Goal: Register for event/course

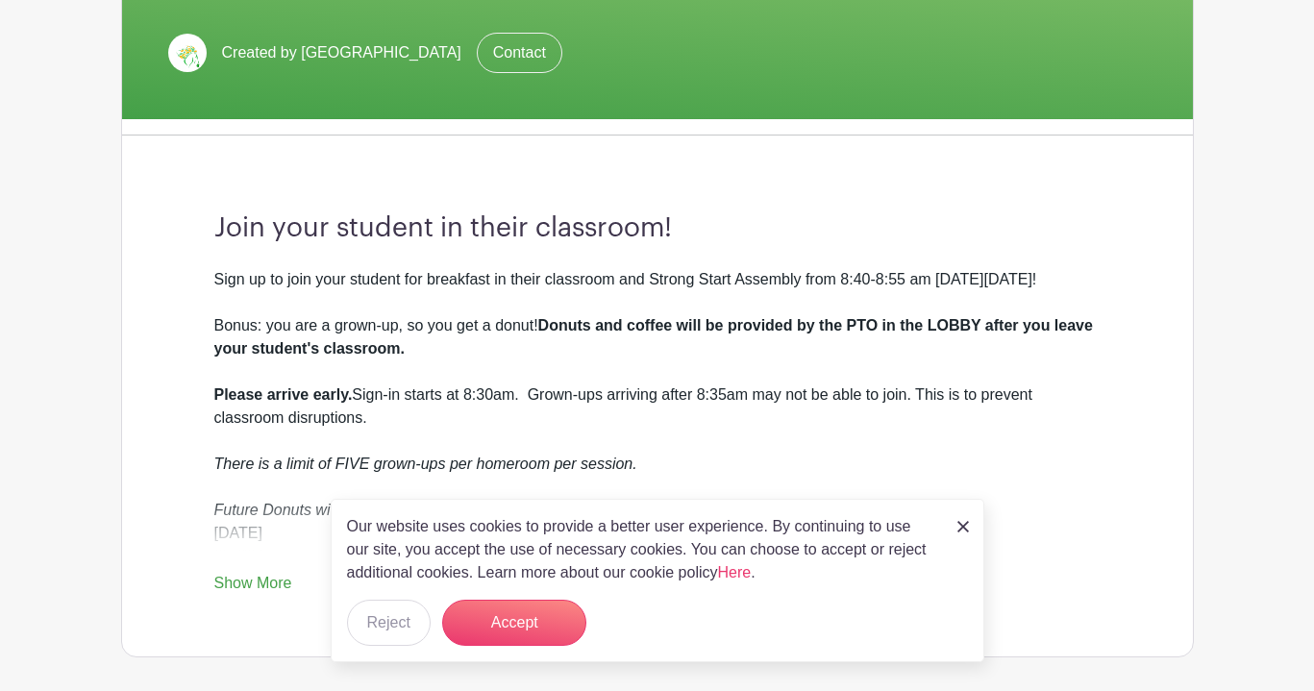
scroll to position [384, 0]
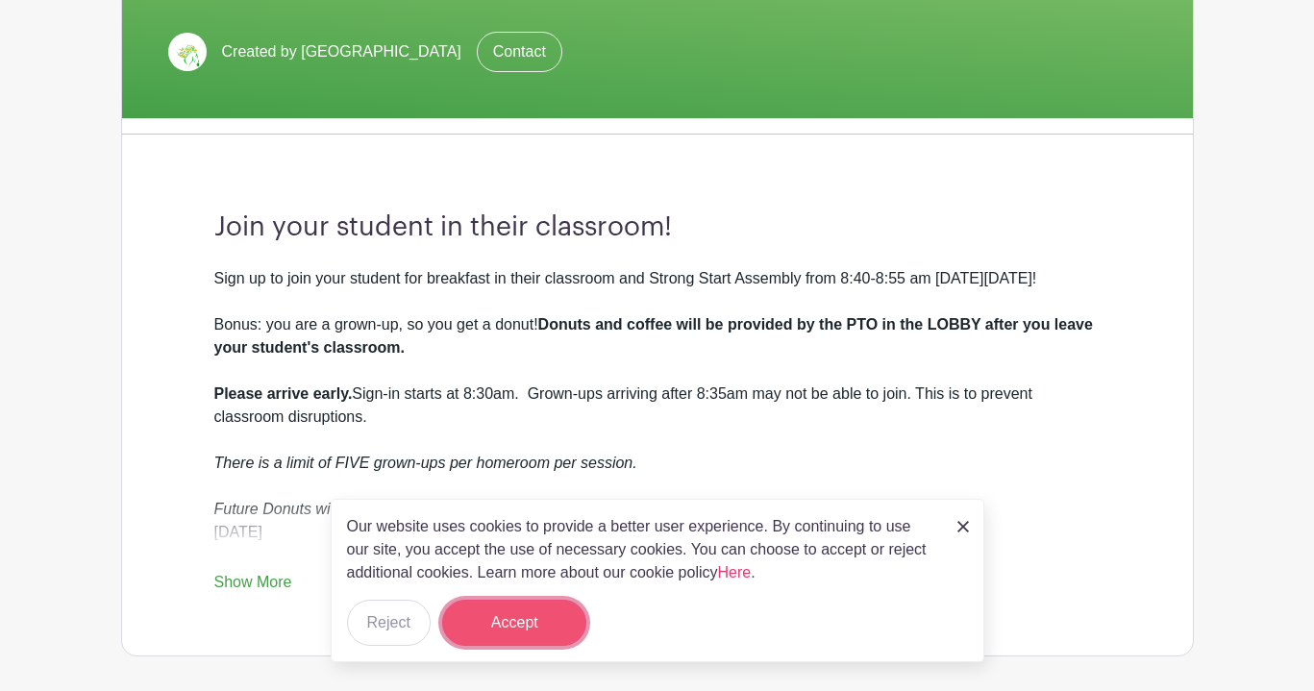
click at [487, 617] on button "Accept" at bounding box center [514, 623] width 144 height 46
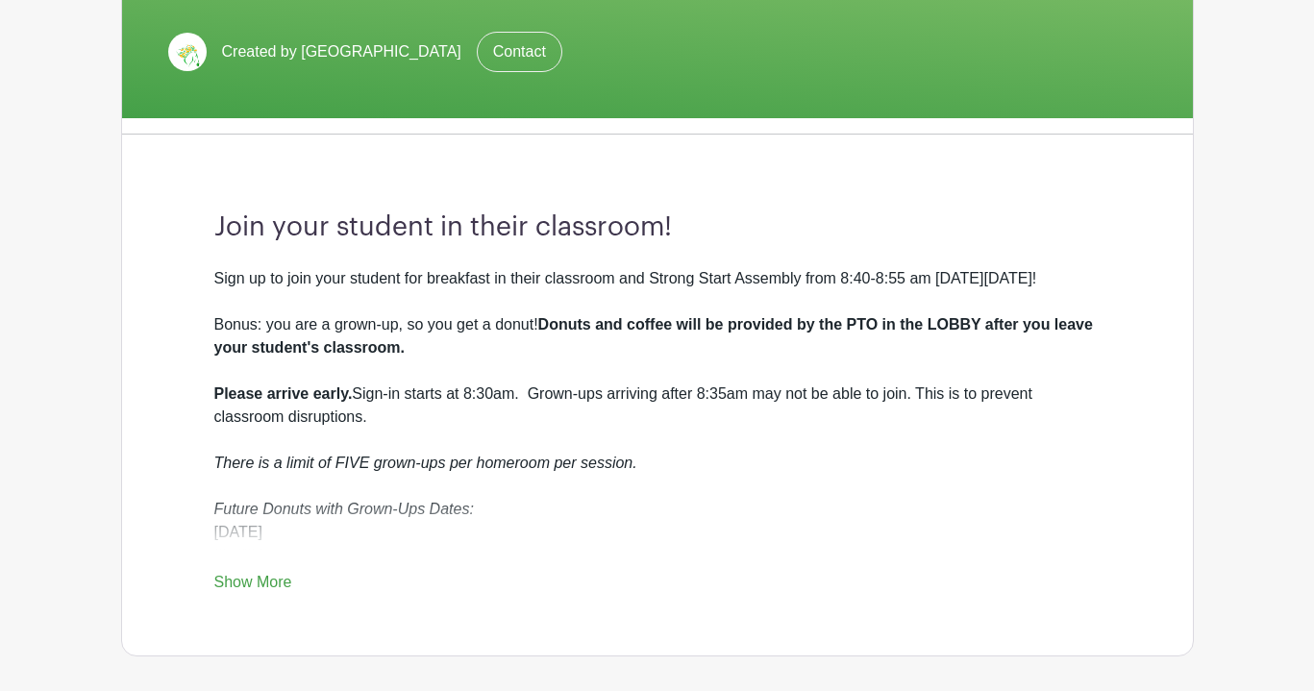
click at [234, 591] on link "Show More" at bounding box center [253, 586] width 78 height 24
click at [505, 433] on div "Sign up to join your student for breakfast in their classroom and Strong Start …" at bounding box center [657, 394] width 886 height 254
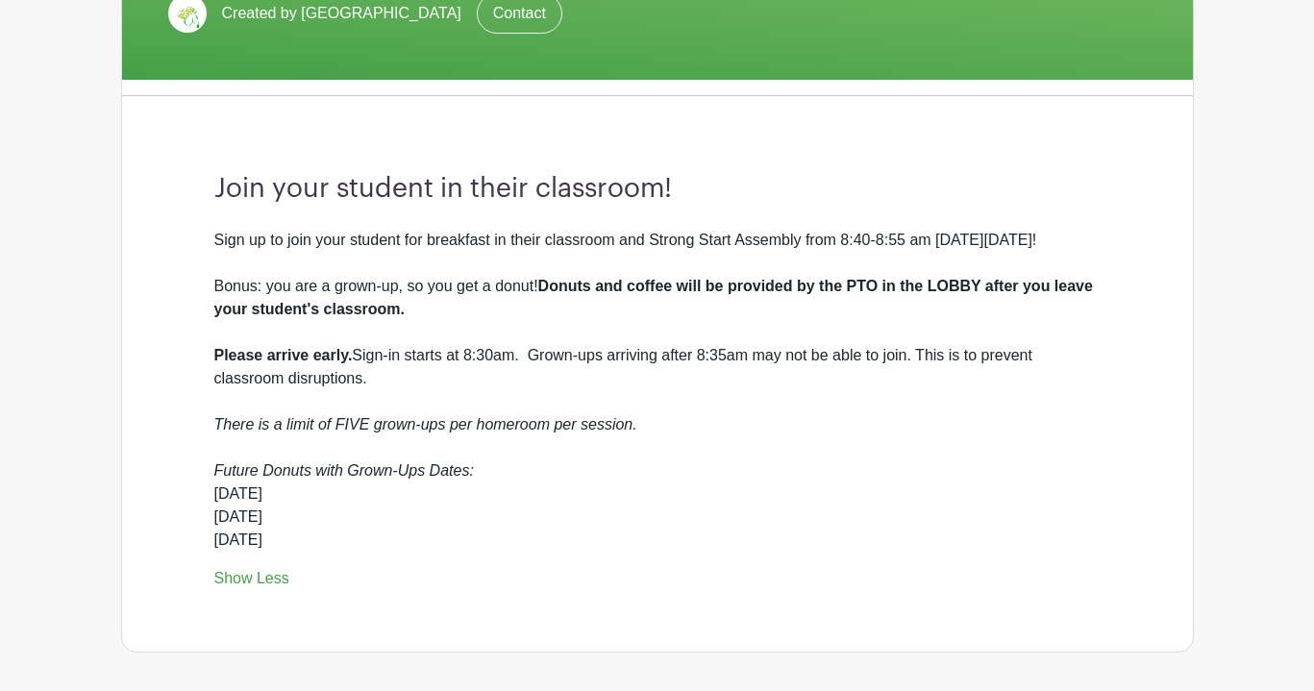
scroll to position [461, 0]
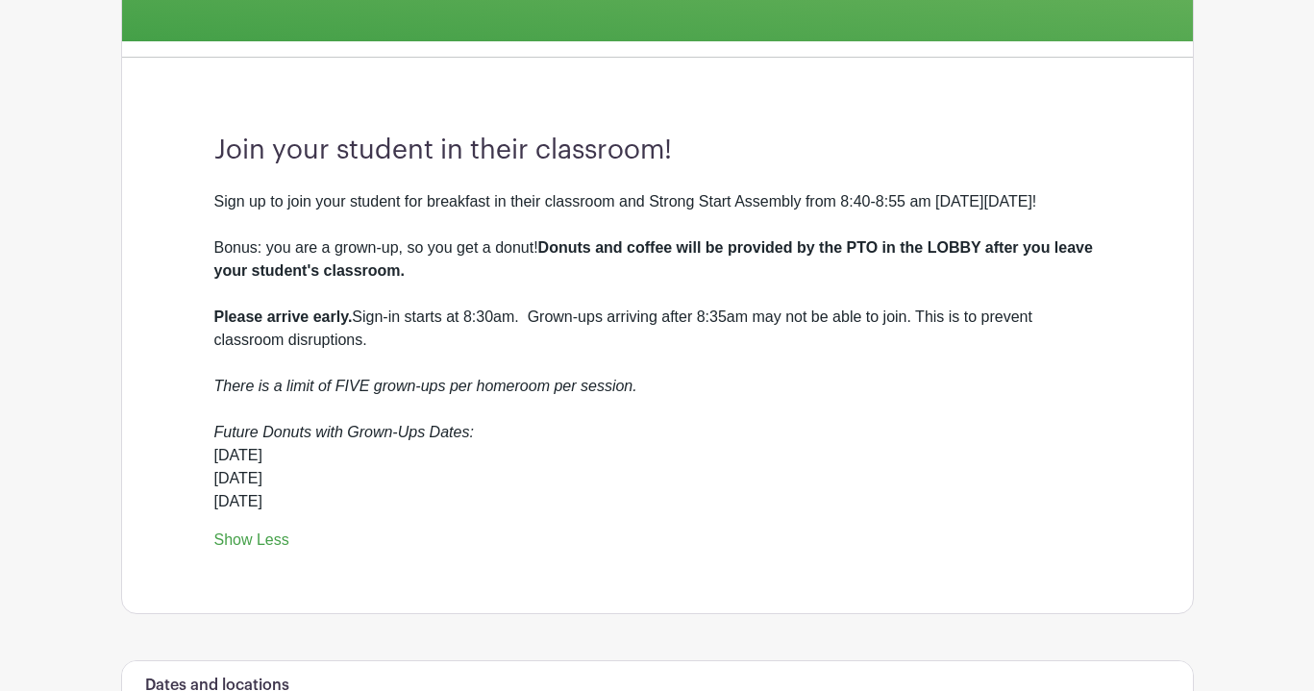
click at [556, 373] on div "Sign up to join your student for breakfast in their classroom and Strong Start …" at bounding box center [657, 317] width 886 height 254
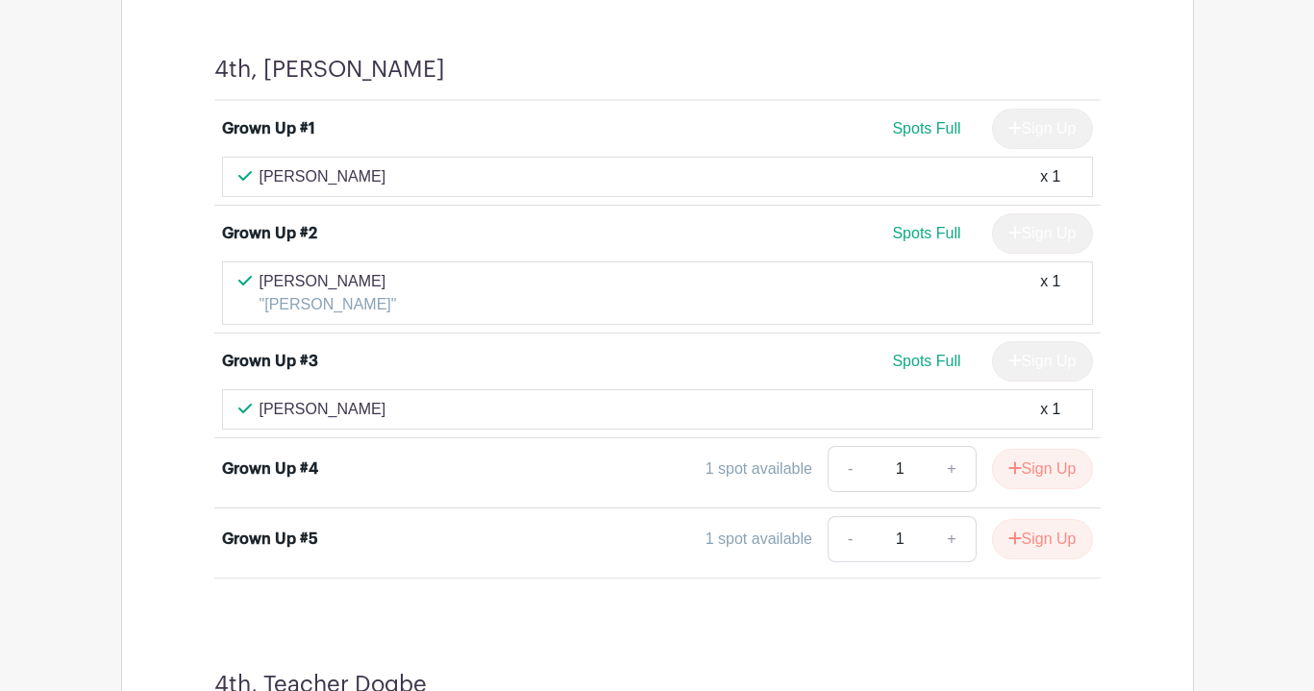
scroll to position [11878, 0]
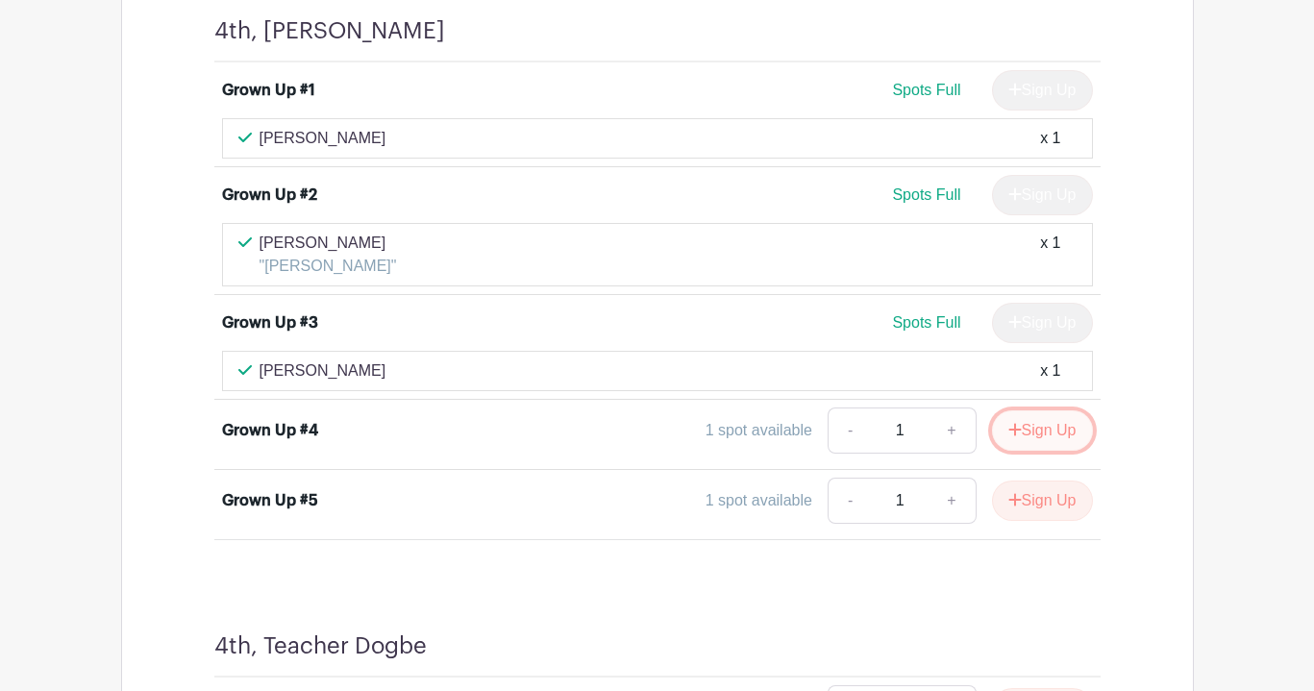
click at [1041, 439] on button "Sign Up" at bounding box center [1042, 430] width 101 height 40
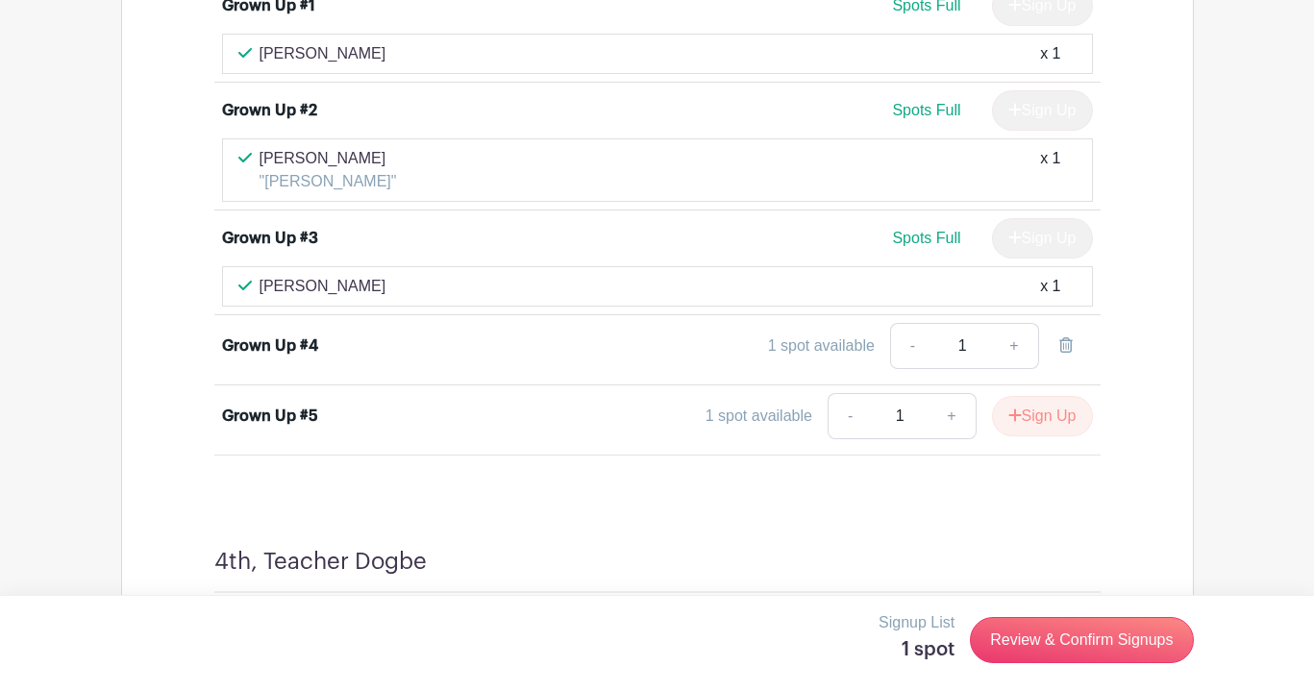
scroll to position [11993, 0]
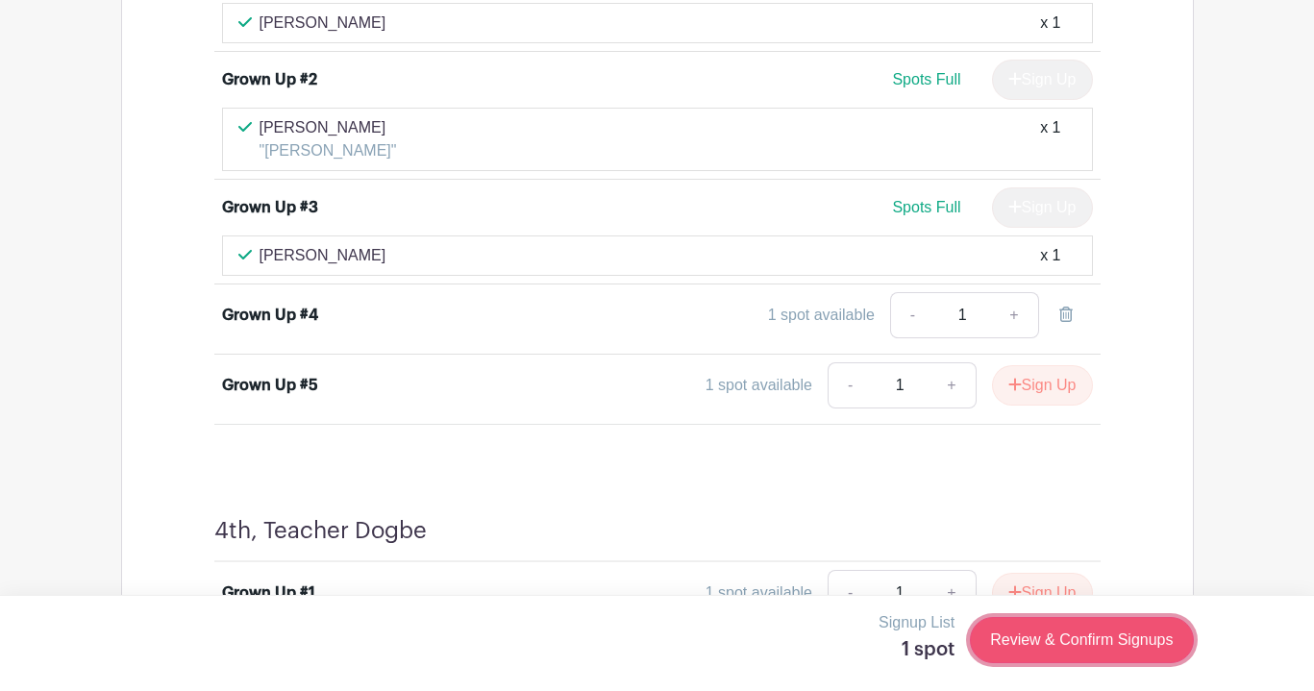
click at [1116, 643] on link "Review & Confirm Signups" at bounding box center [1081, 640] width 223 height 46
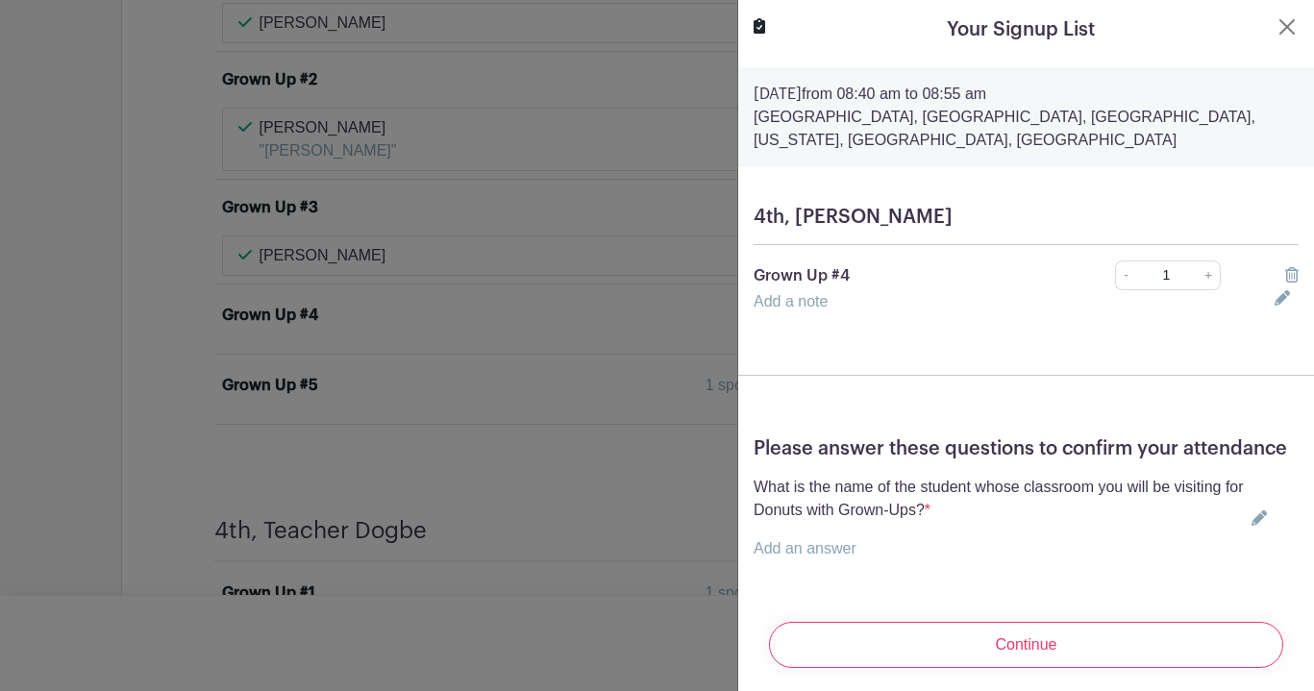
click at [1261, 517] on icon at bounding box center [1258, 517] width 15 height 15
click at [904, 562] on input "text" at bounding box center [1009, 560] width 513 height 46
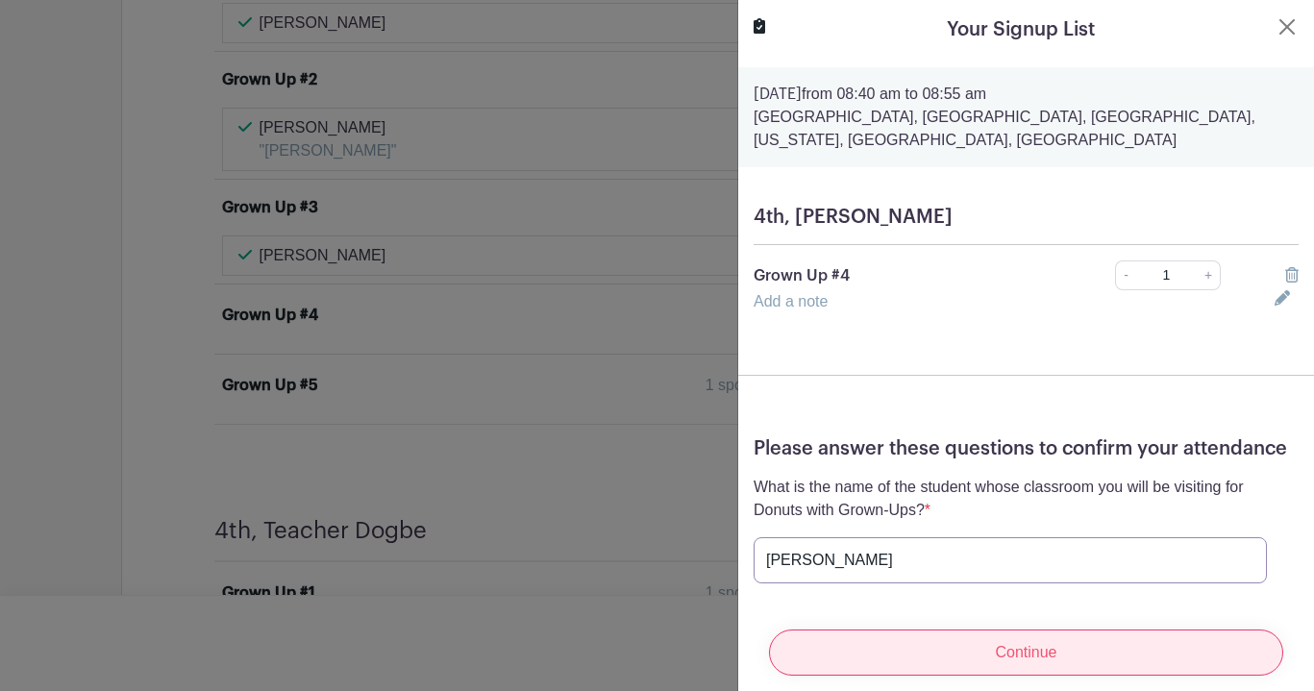
type input "[PERSON_NAME]"
click at [1071, 647] on input "Continue" at bounding box center [1026, 652] width 514 height 46
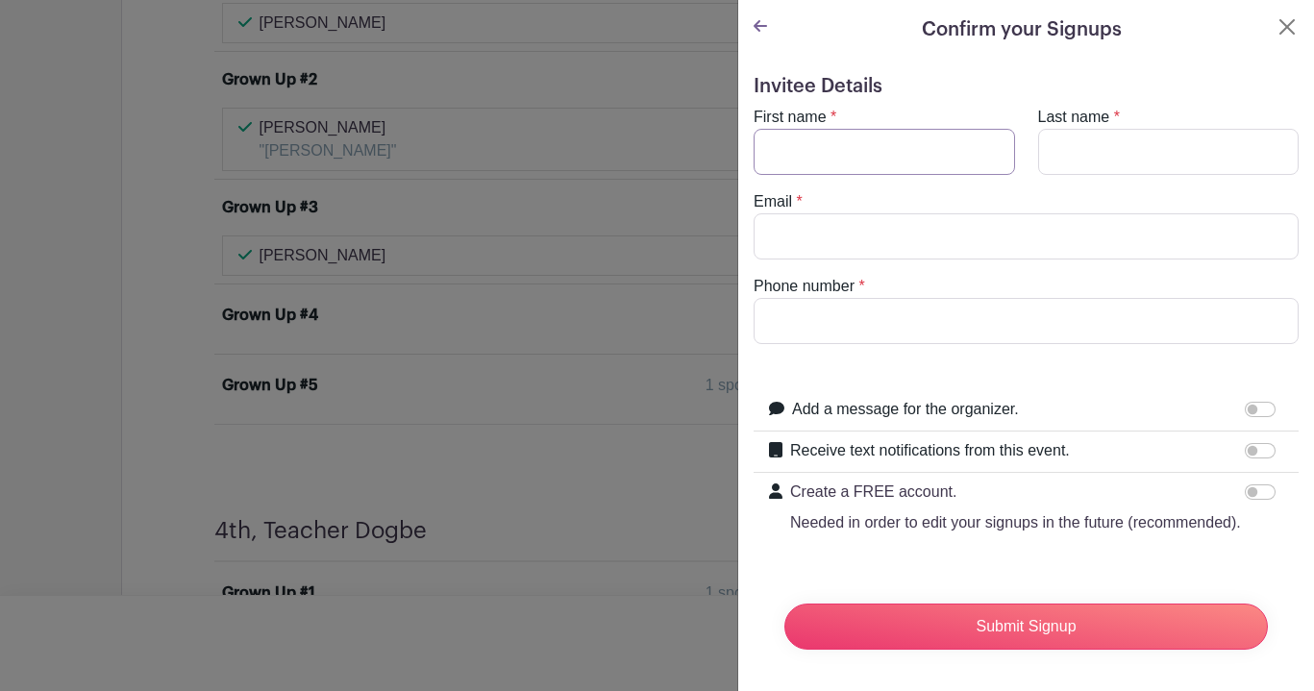
click at [895, 160] on input "First name" at bounding box center [883, 152] width 261 height 46
type input "[PERSON_NAME]"
type input "[EMAIL_ADDRESS][DOMAIN_NAME]"
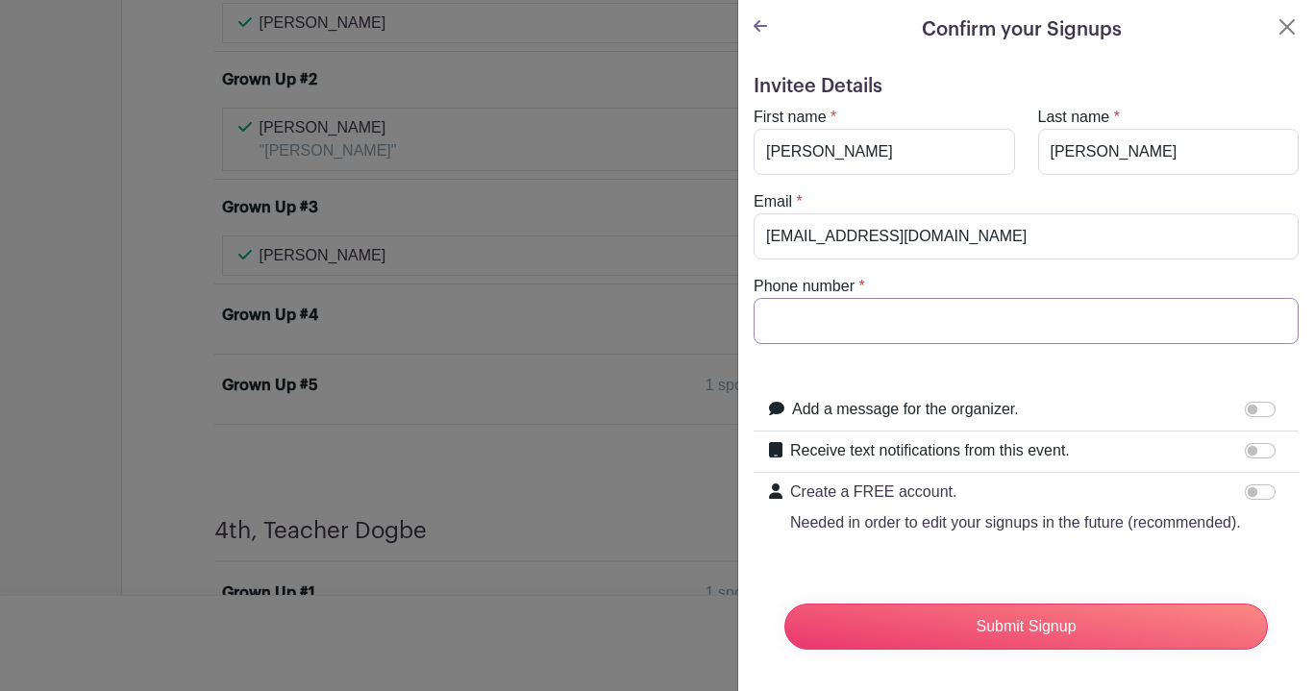
type input "9179306590"
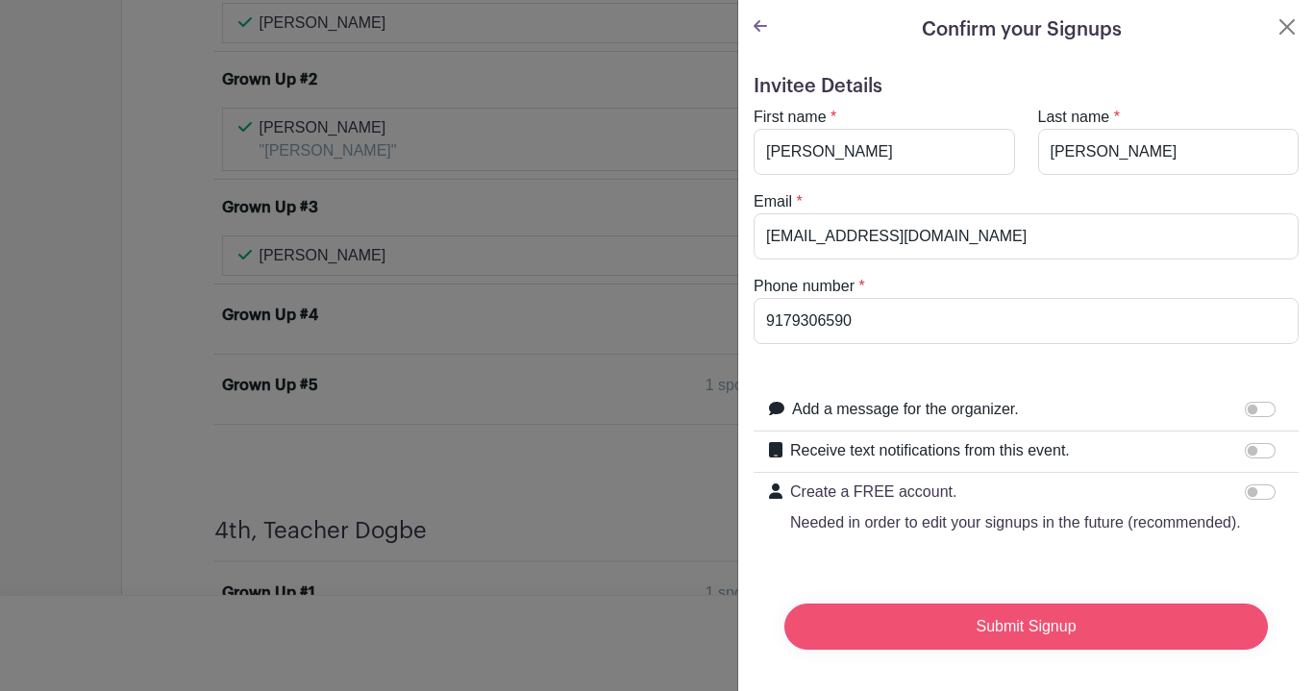
click at [1031, 624] on input "Submit Signup" at bounding box center [1025, 627] width 483 height 46
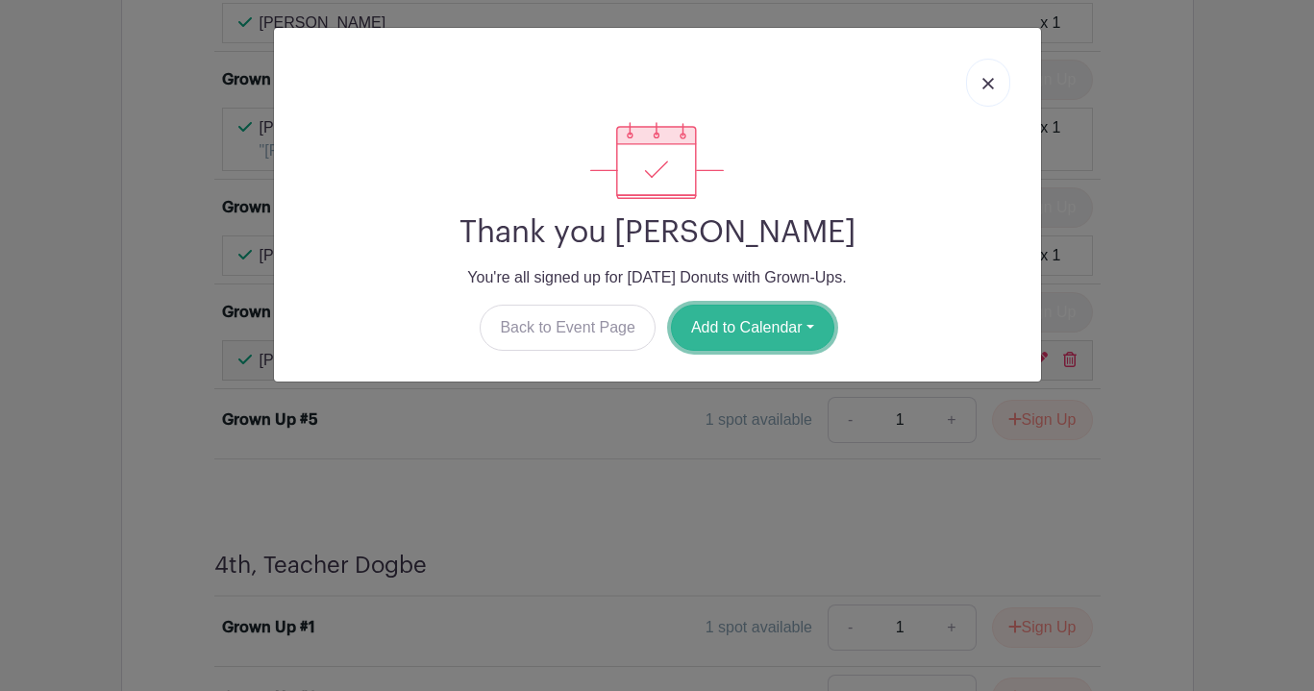
click at [769, 322] on button "Add to Calendar" at bounding box center [752, 328] width 163 height 46
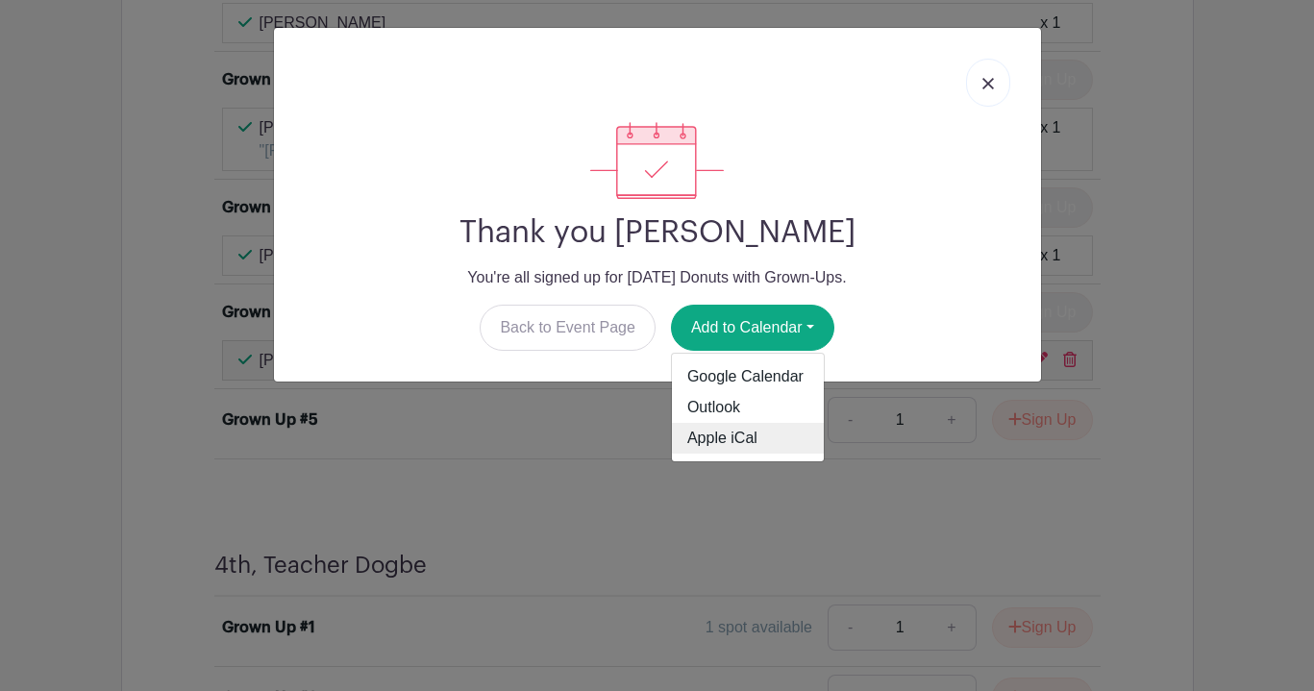
click at [739, 439] on link "Apple iCal" at bounding box center [748, 438] width 152 height 31
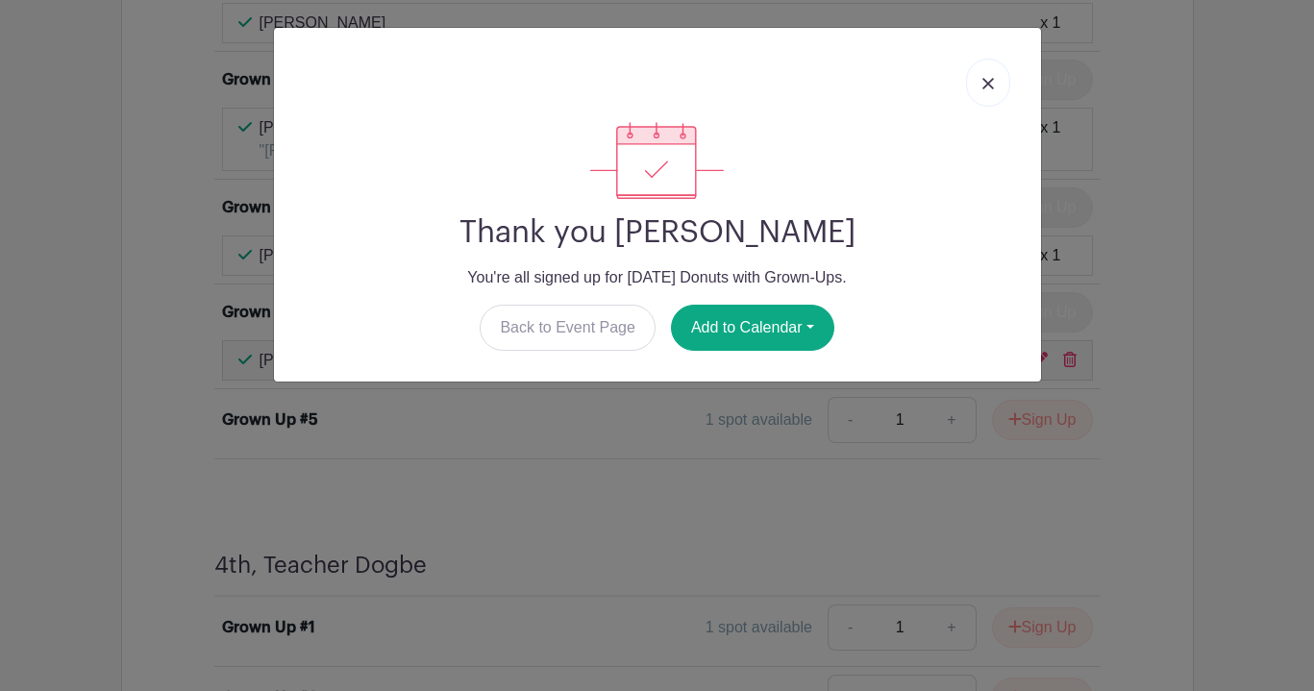
click at [993, 83] on img at bounding box center [988, 84] width 12 height 12
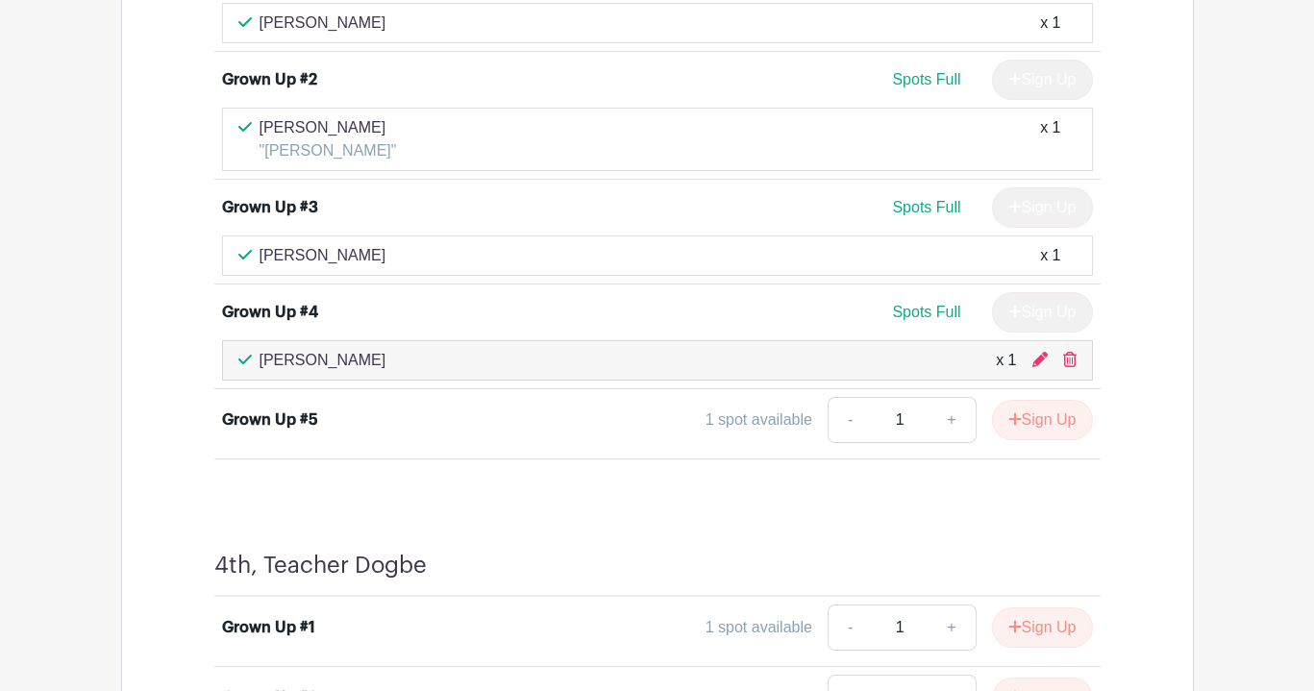
click at [189, 286] on div "Grown Up #1 Spots Full Sign Up [PERSON_NAME] x 1 Grown Up #2 Spots Full Sign Up…" at bounding box center [657, 203] width 978 height 512
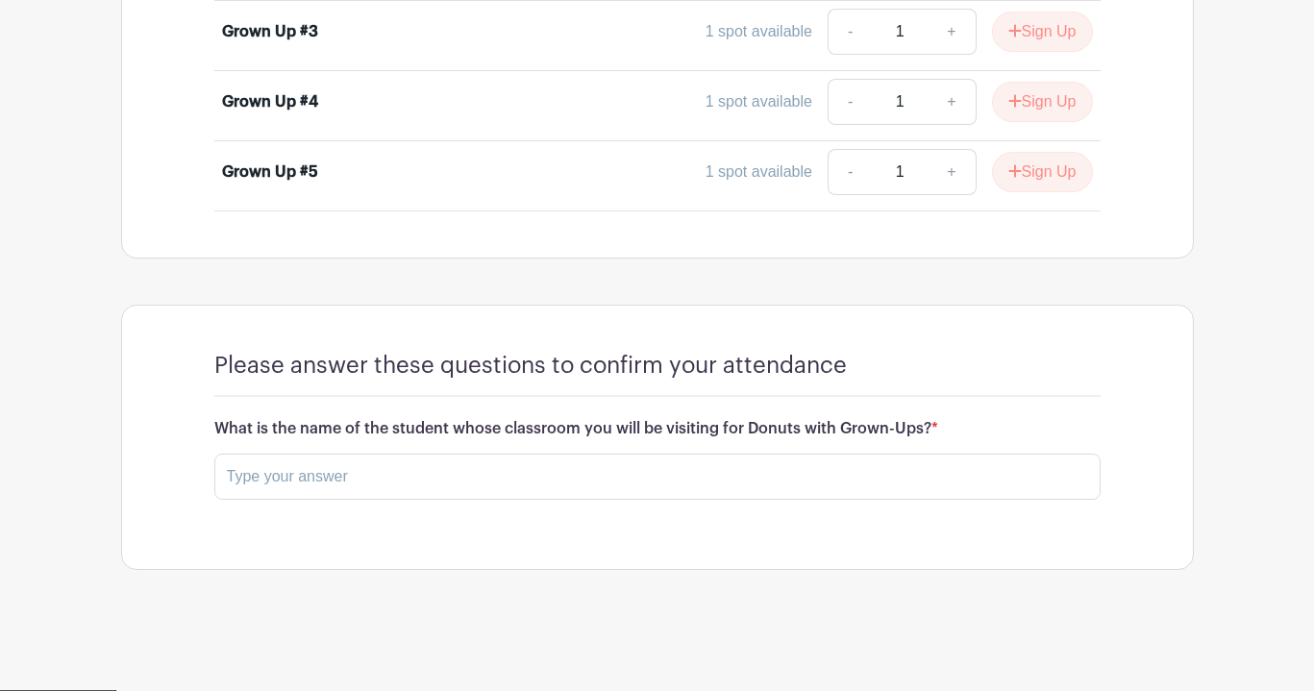
scroll to position [14264, 0]
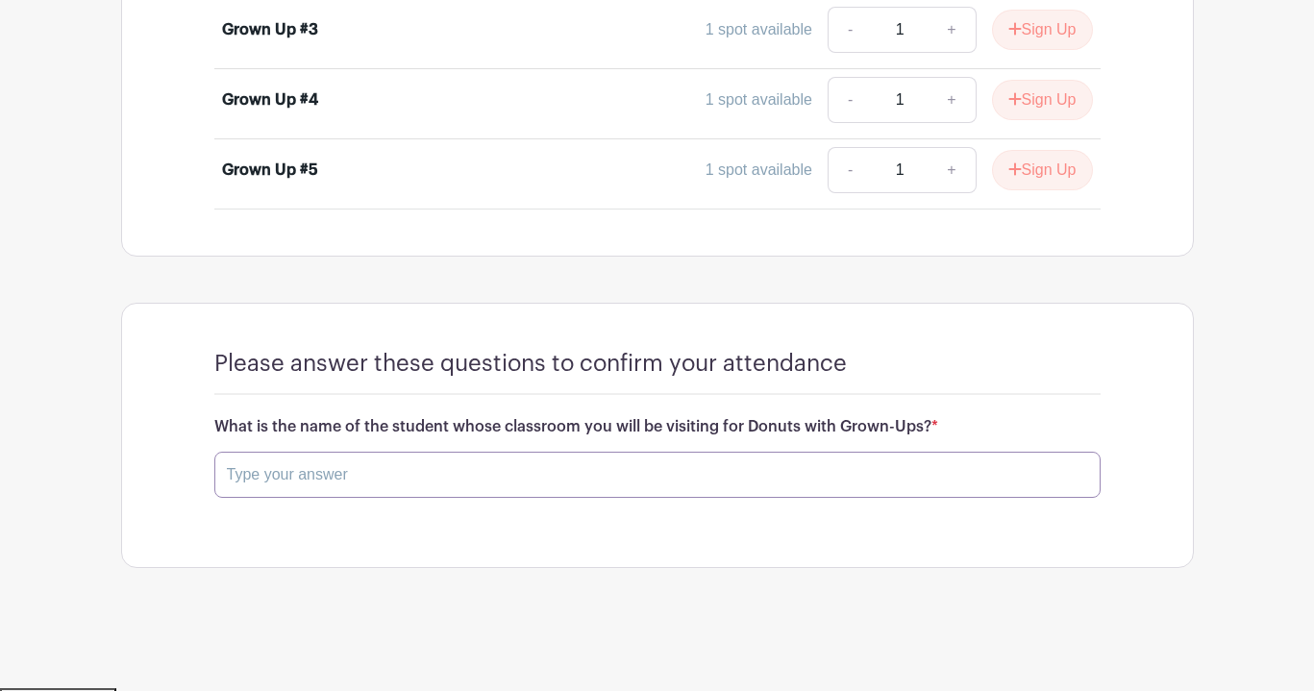
click at [346, 481] on input "text" at bounding box center [657, 475] width 886 height 46
type input "[PERSON_NAME]"
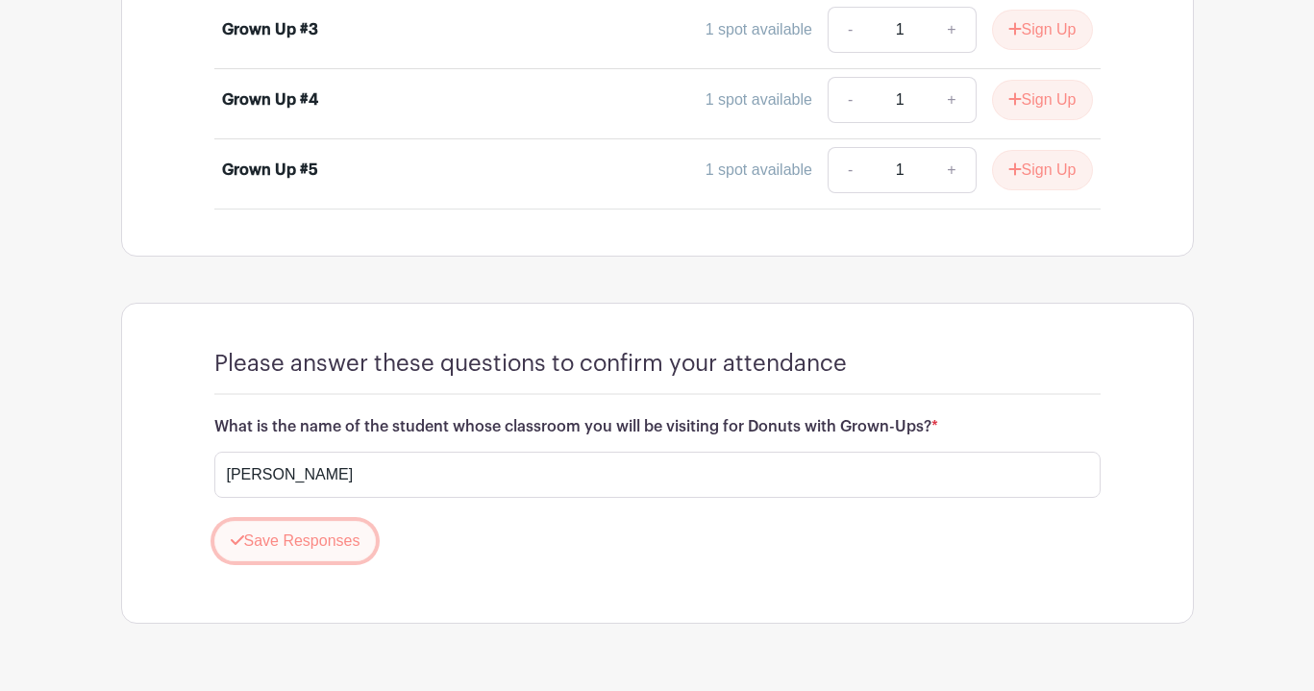
click at [336, 548] on button "Save Responses" at bounding box center [295, 541] width 162 height 40
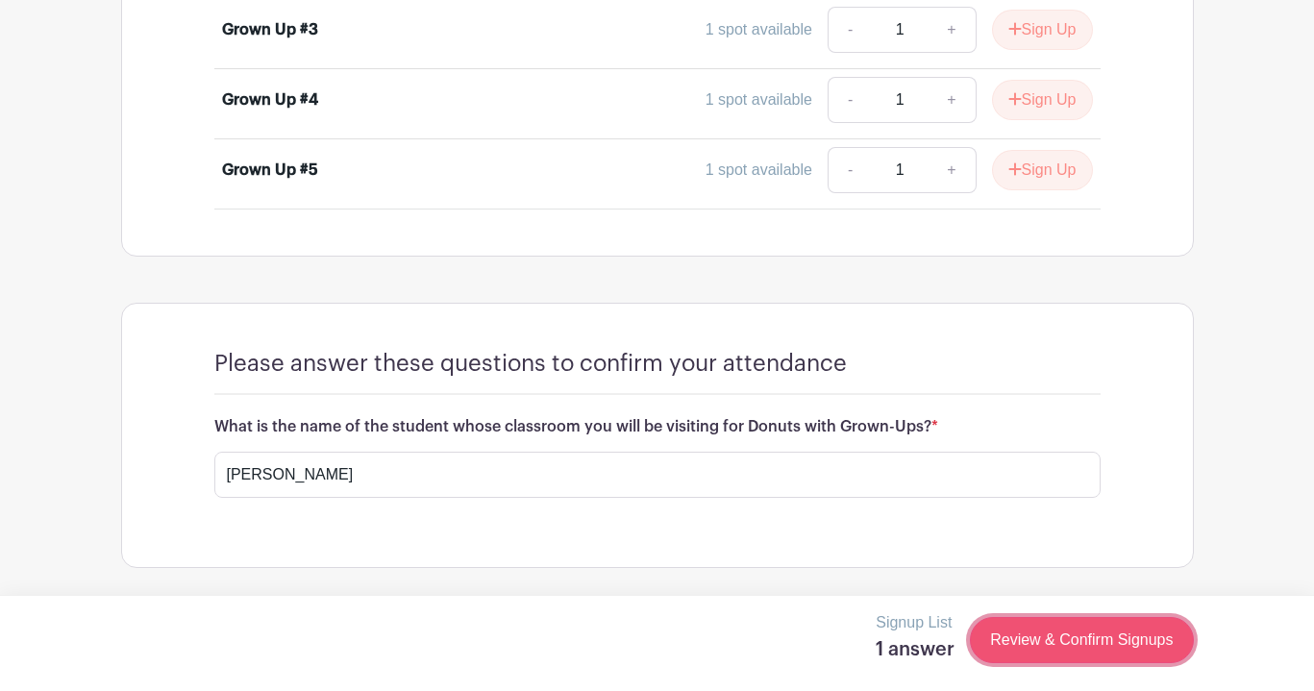
click at [1104, 643] on link "Review & Confirm Signups" at bounding box center [1081, 640] width 223 height 46
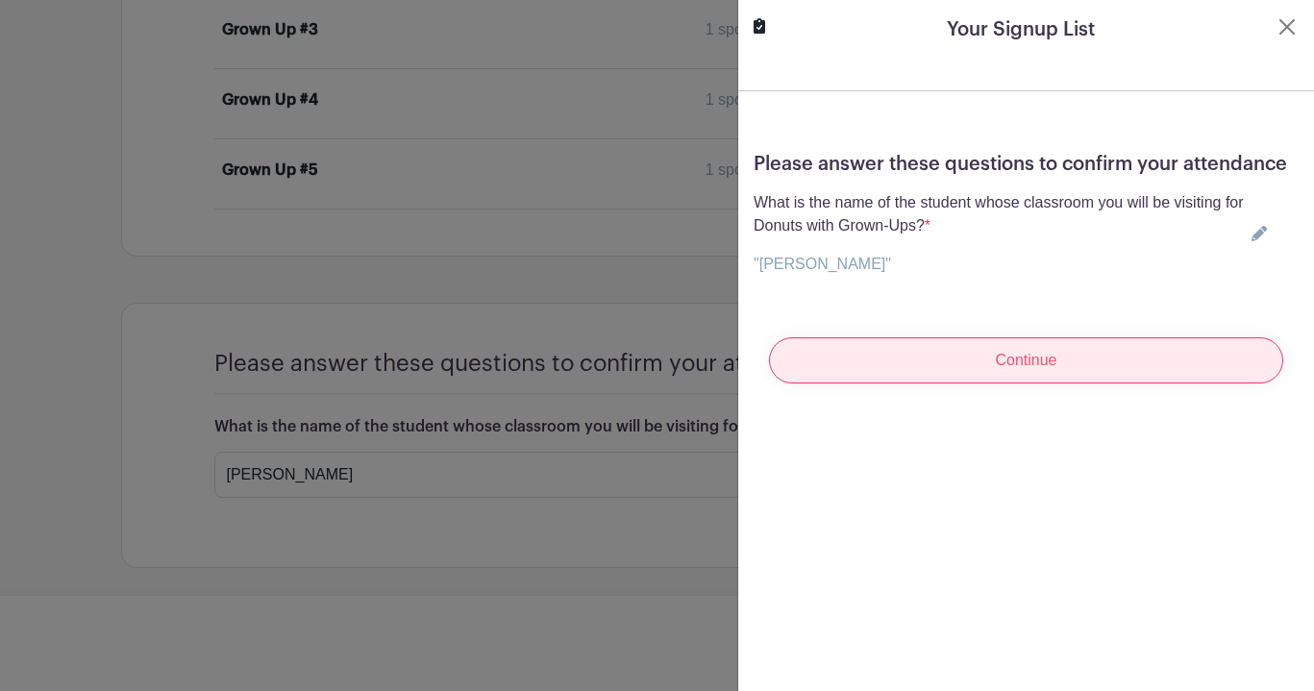
click at [1053, 363] on input "Continue" at bounding box center [1026, 360] width 514 height 46
click at [1052, 362] on input "Continue" at bounding box center [1026, 360] width 514 height 46
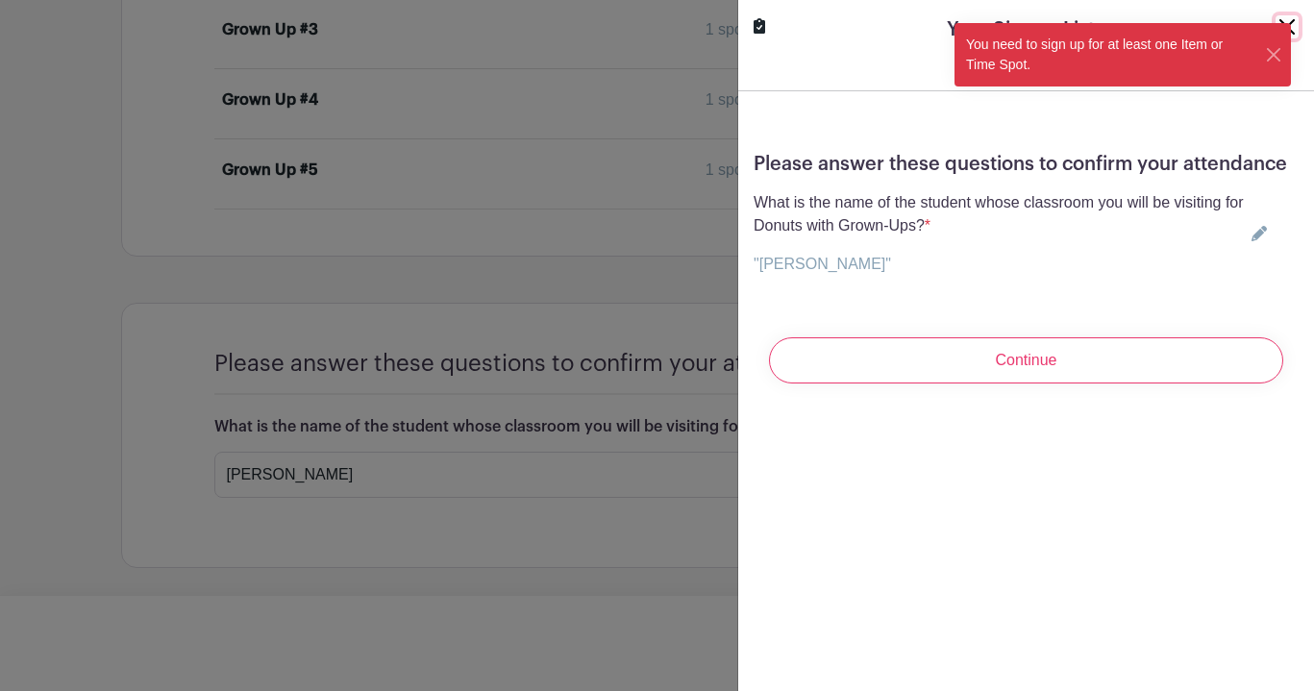
click at [1282, 18] on button "Close" at bounding box center [1286, 26] width 23 height 23
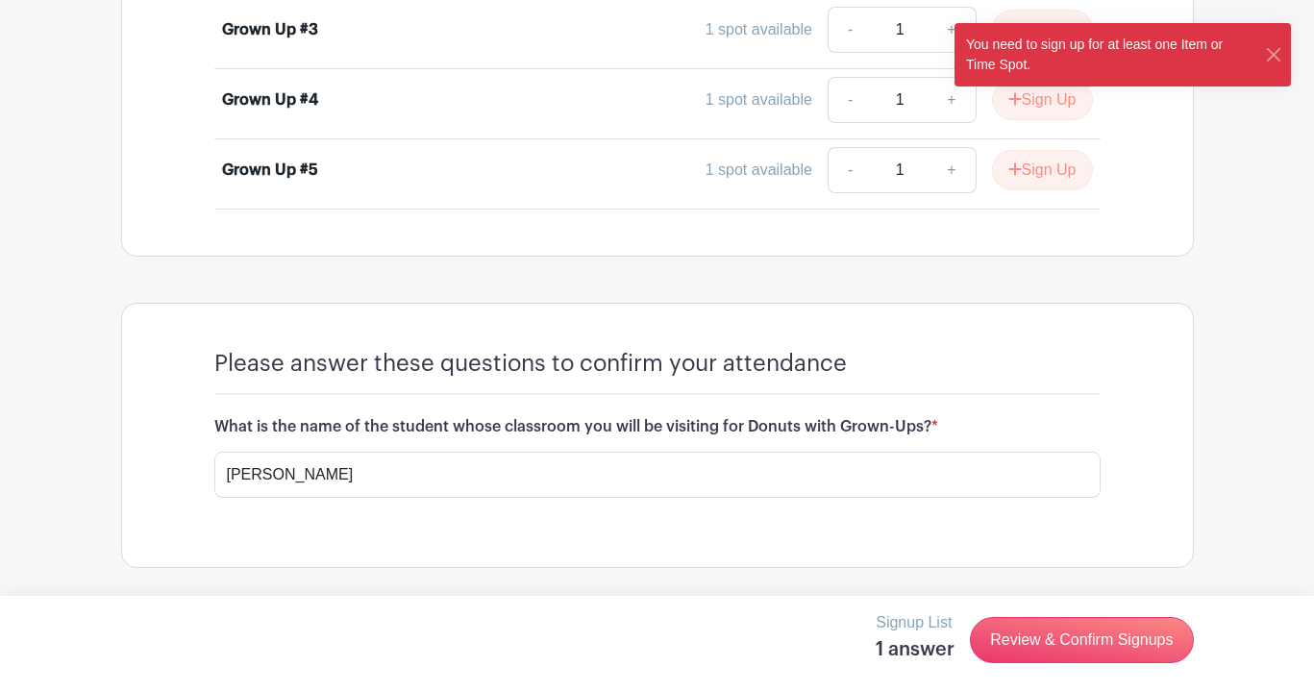
click at [1274, 49] on button "Close" at bounding box center [1274, 55] width 18 height 20
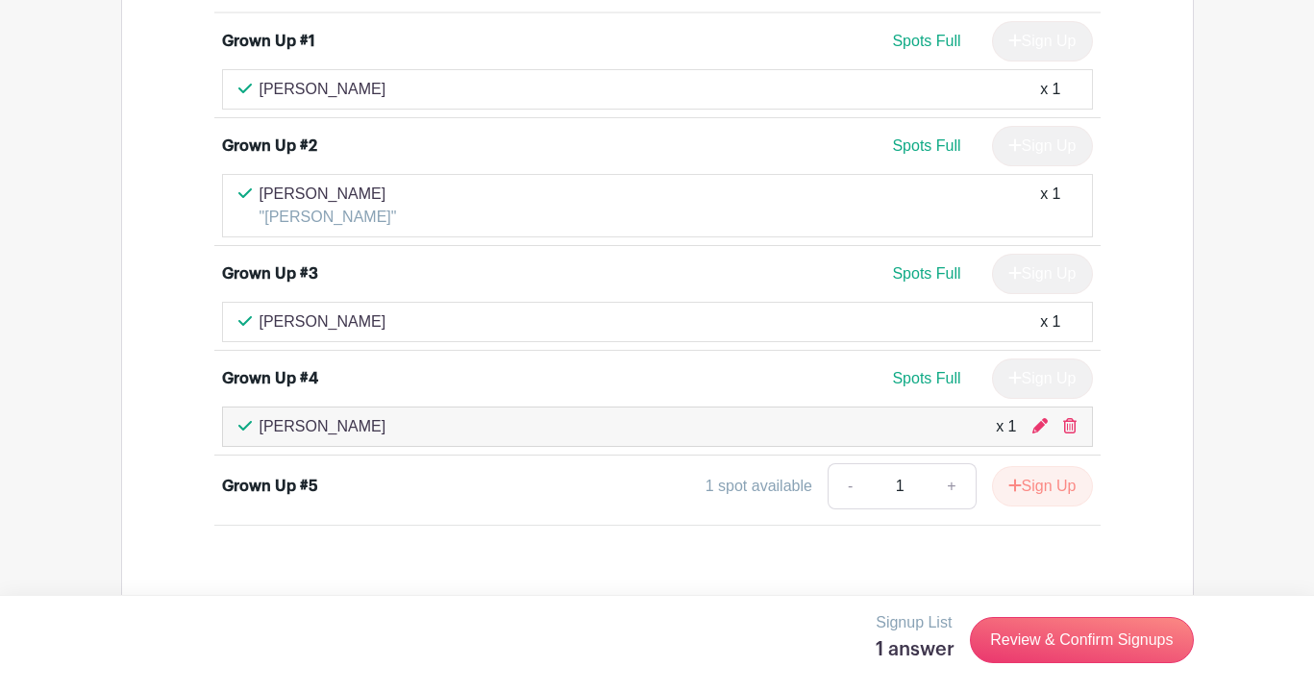
scroll to position [11919, 0]
